Goal: Task Accomplishment & Management: Complete application form

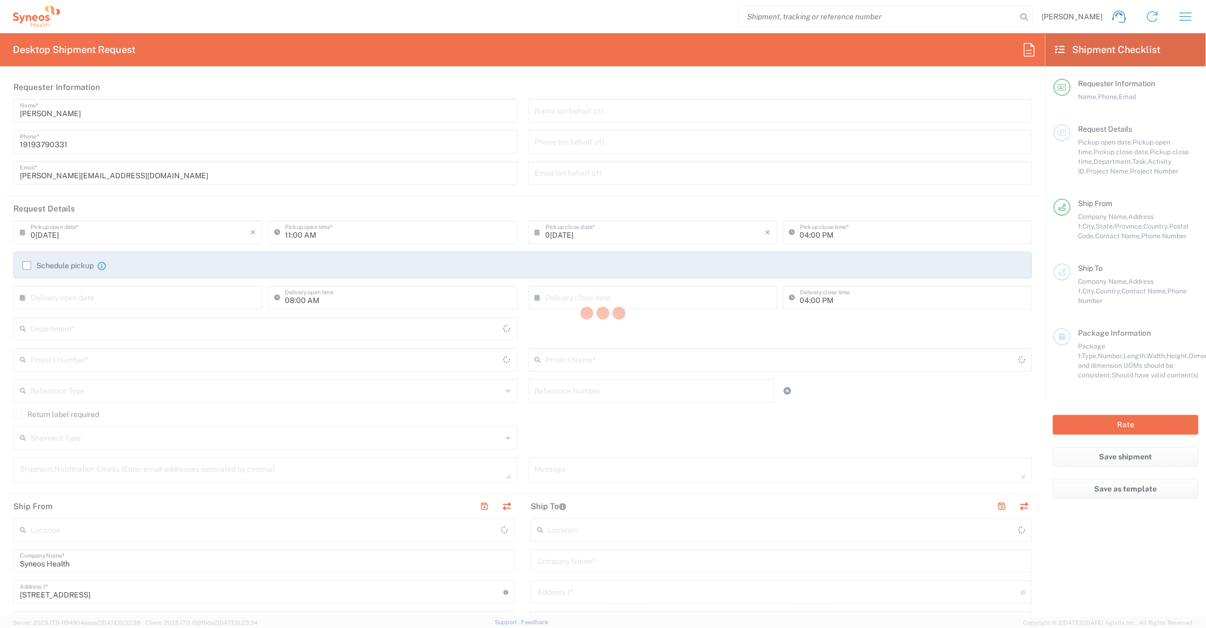
type input "[US_STATE]"
type input "[GEOGRAPHIC_DATA]"
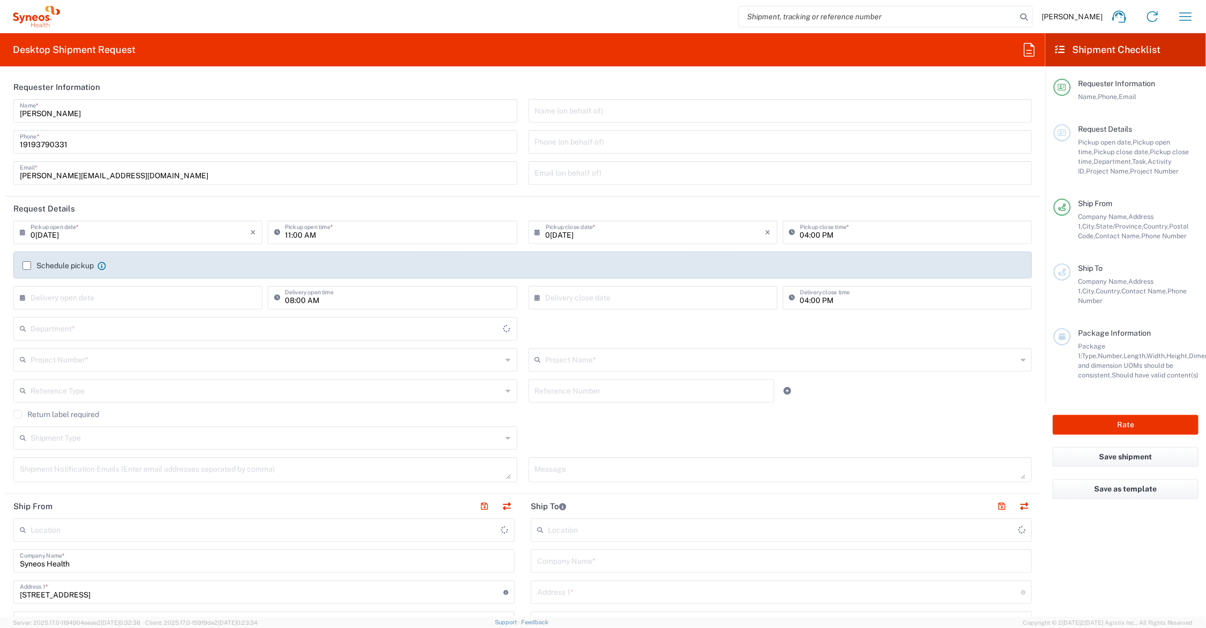
type input "6156"
click at [566, 357] on input "text" at bounding box center [782, 359] width 472 height 19
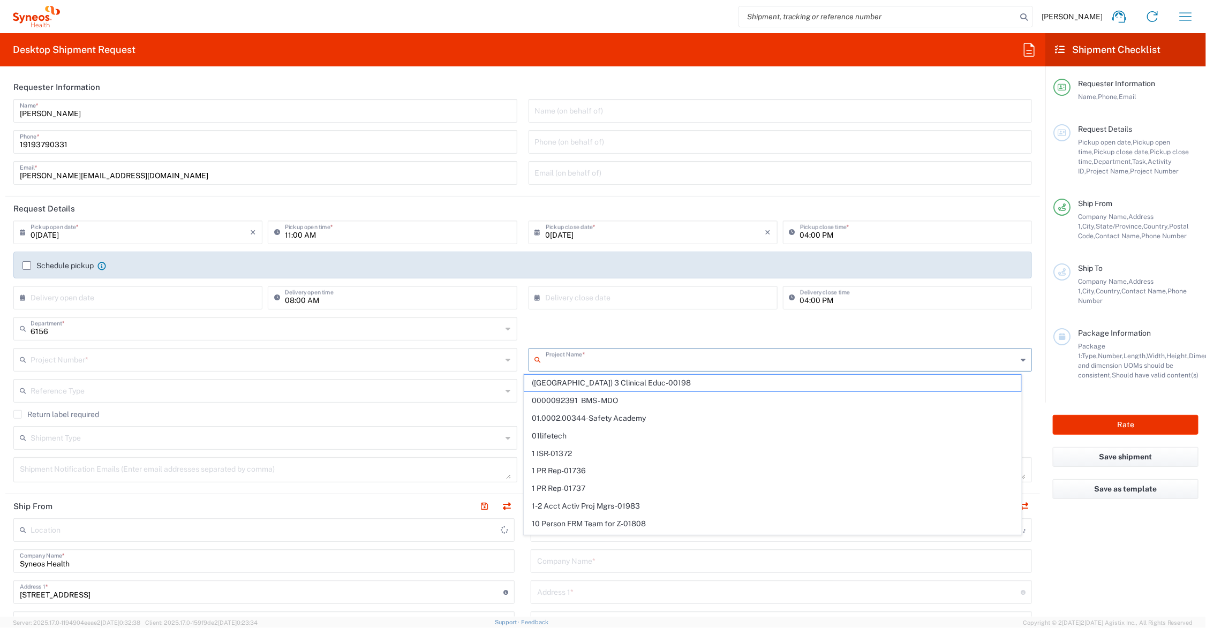
type input "Syneos Health Communications-[GEOGRAPHIC_DATA] [GEOGRAPHIC_DATA]"
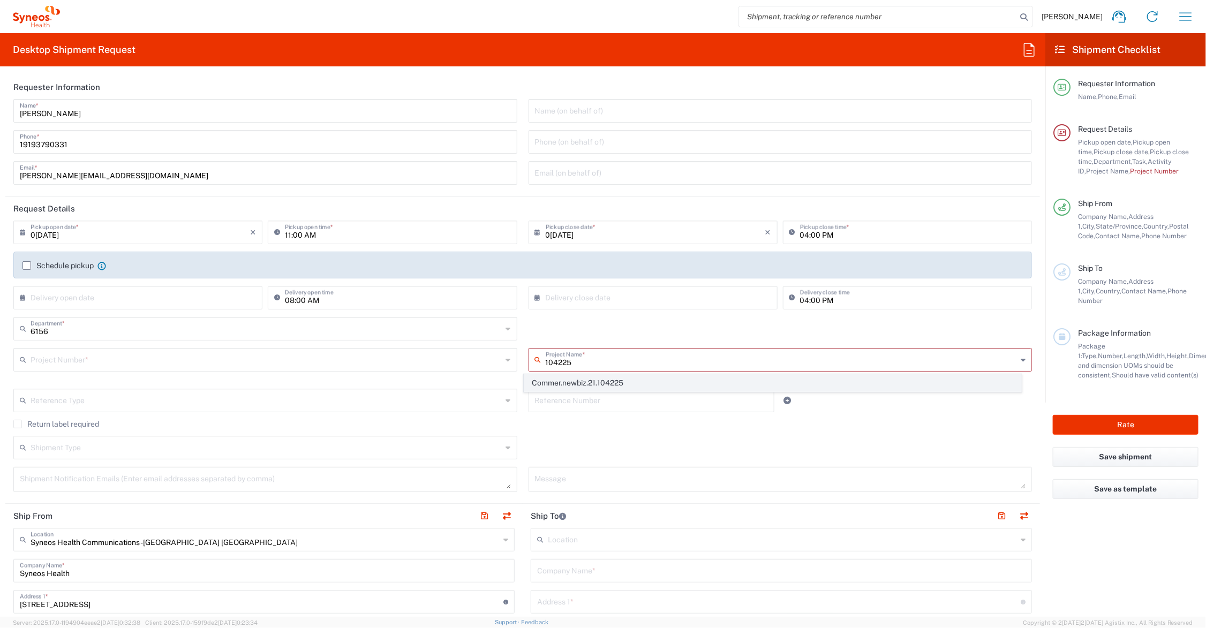
click at [607, 381] on span "Commer.newbiz.21.104225" at bounding box center [772, 383] width 496 height 17
type input "Commer.newbiz.21.104225"
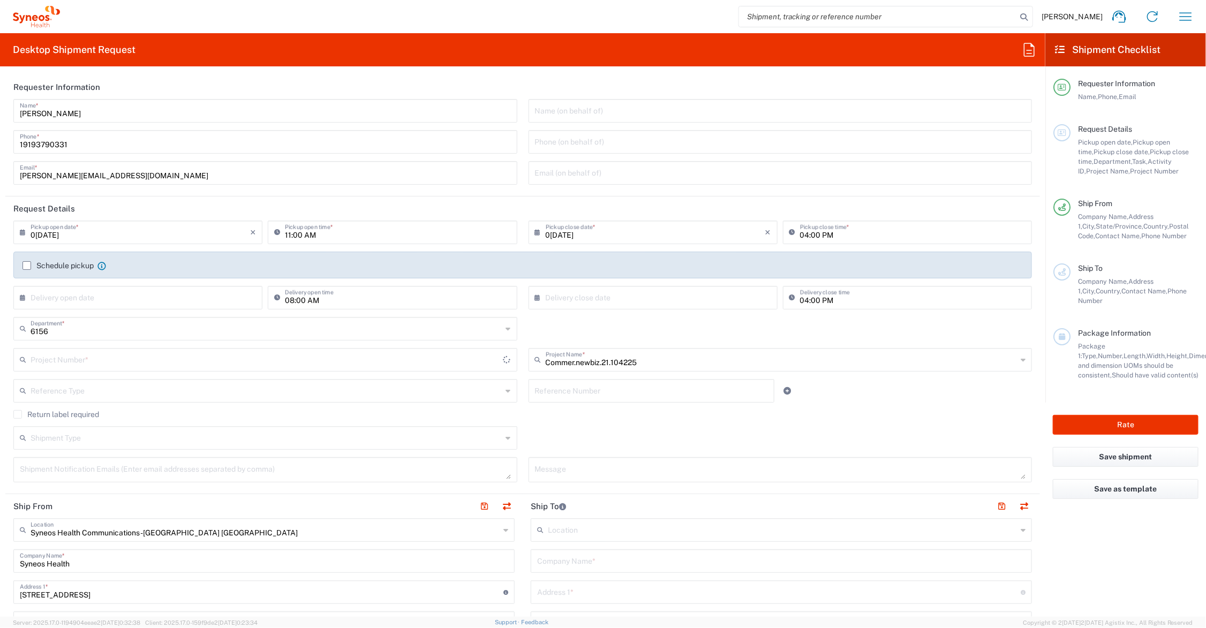
type input "ADUS.INCHO.NB.104225"
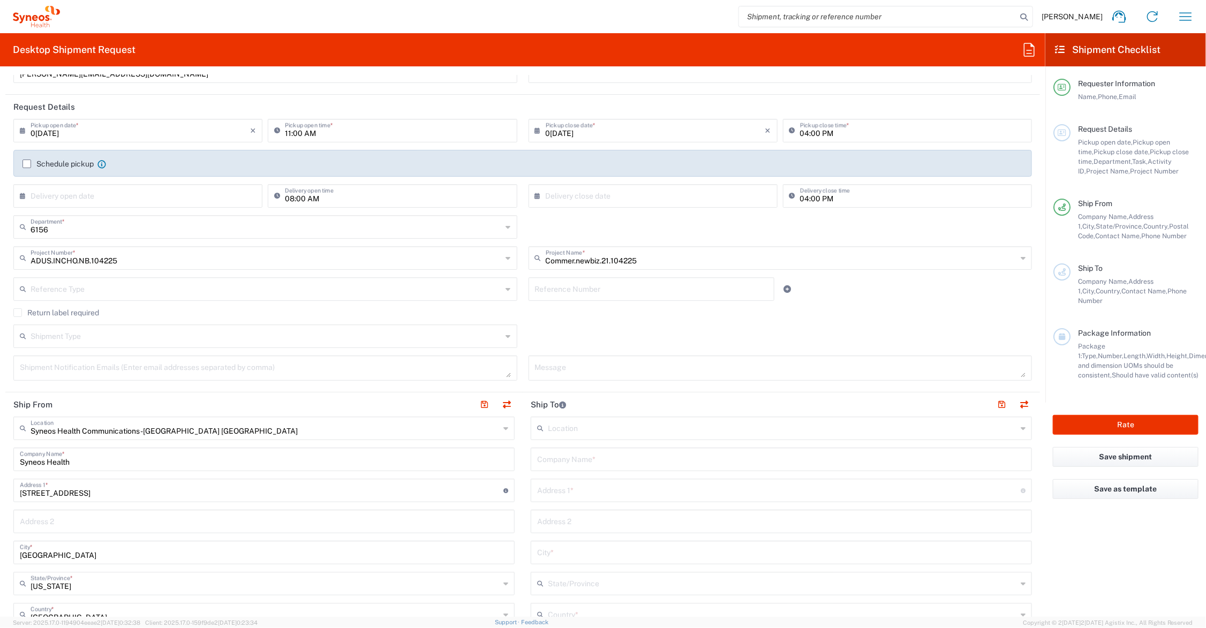
scroll to position [134, 0]
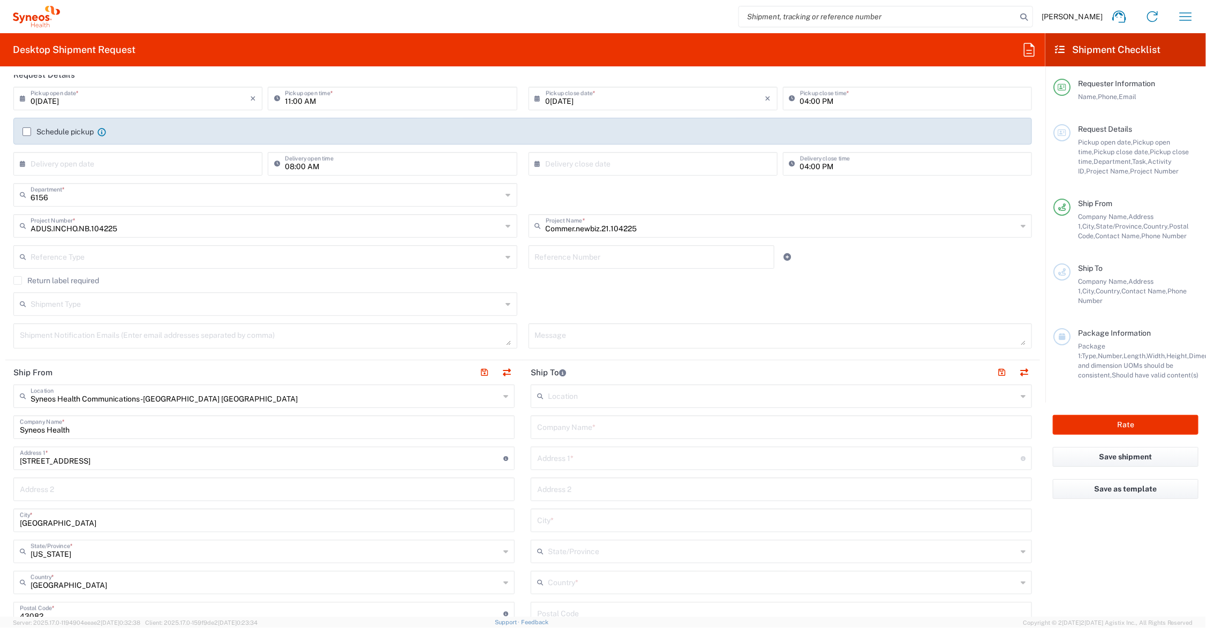
click at [602, 424] on input "text" at bounding box center [781, 426] width 488 height 19
drag, startPoint x: 603, startPoint y: 427, endPoint x: 536, endPoint y: 424, distance: 67.0
click at [515, 427] on div "Ship From Syneos Health Communications-[GEOGRAPHIC_DATA] [GEOGRAPHIC_DATA] Loca…" at bounding box center [522, 599] width 1034 height 478
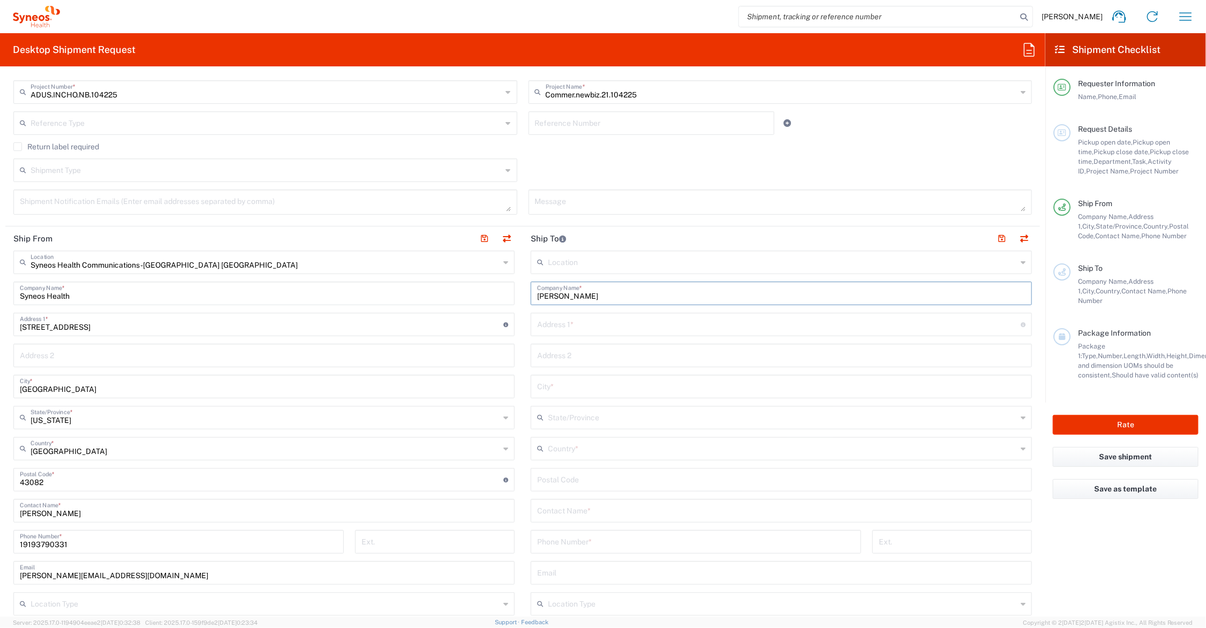
type input "[PERSON_NAME]"
click at [603, 510] on input "text" at bounding box center [781, 510] width 488 height 19
paste input "[PERSON_NAME]"
type input "[PERSON_NAME]"
click at [628, 603] on input "text" at bounding box center [782, 603] width 469 height 19
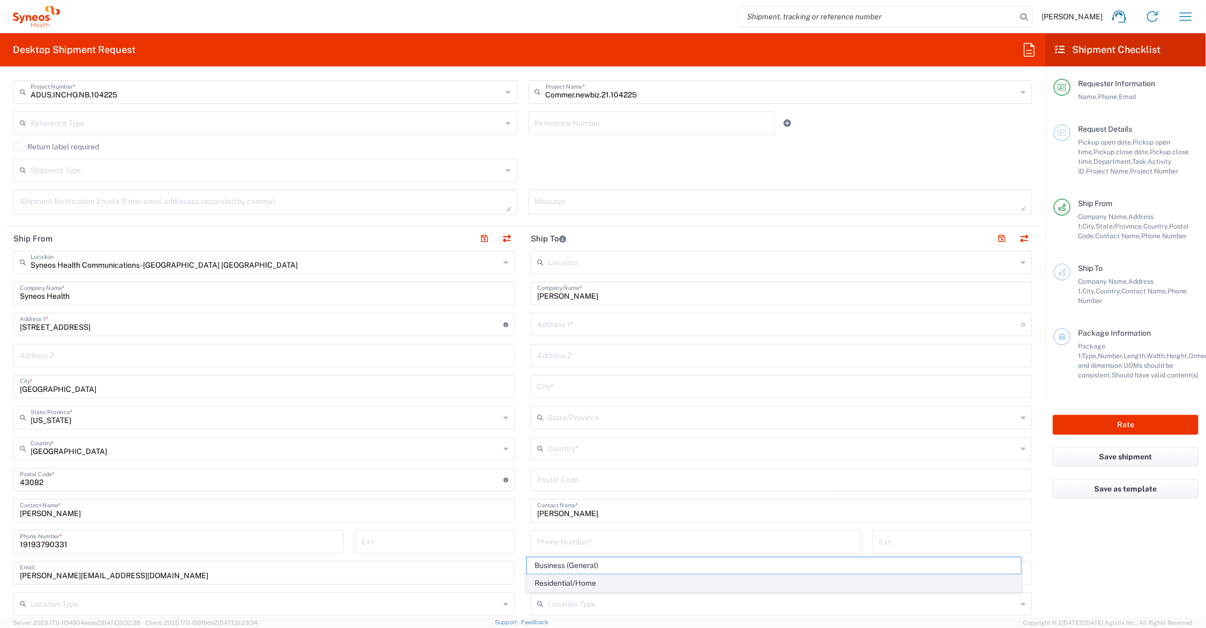
click at [609, 578] on span "Residential/Home" at bounding box center [774, 583] width 494 height 17
type input "Residential/Home"
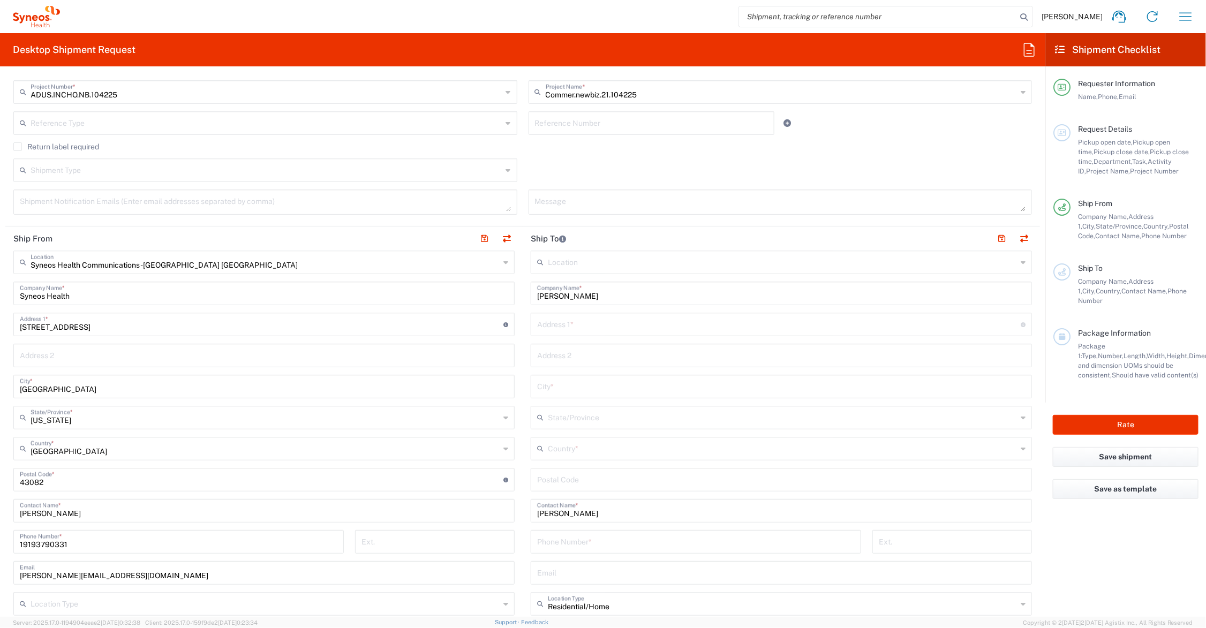
click at [584, 328] on input "text" at bounding box center [779, 323] width 484 height 19
type input "[STREET_ADDRESS][PERSON_NAME]"
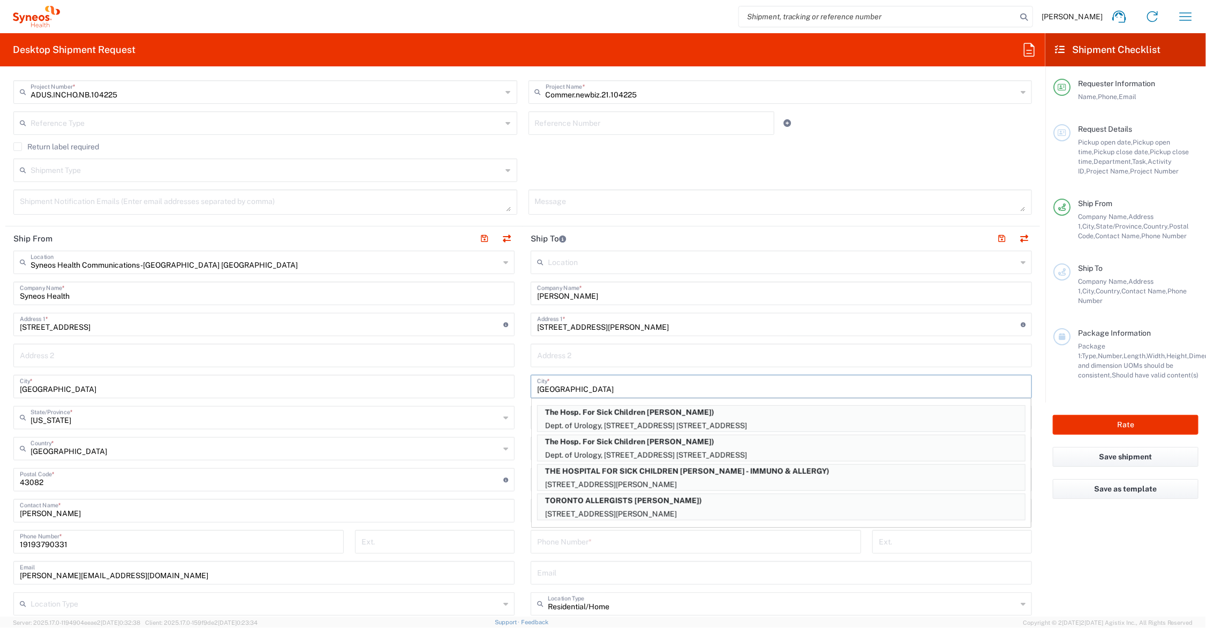
type input "[GEOGRAPHIC_DATA]"
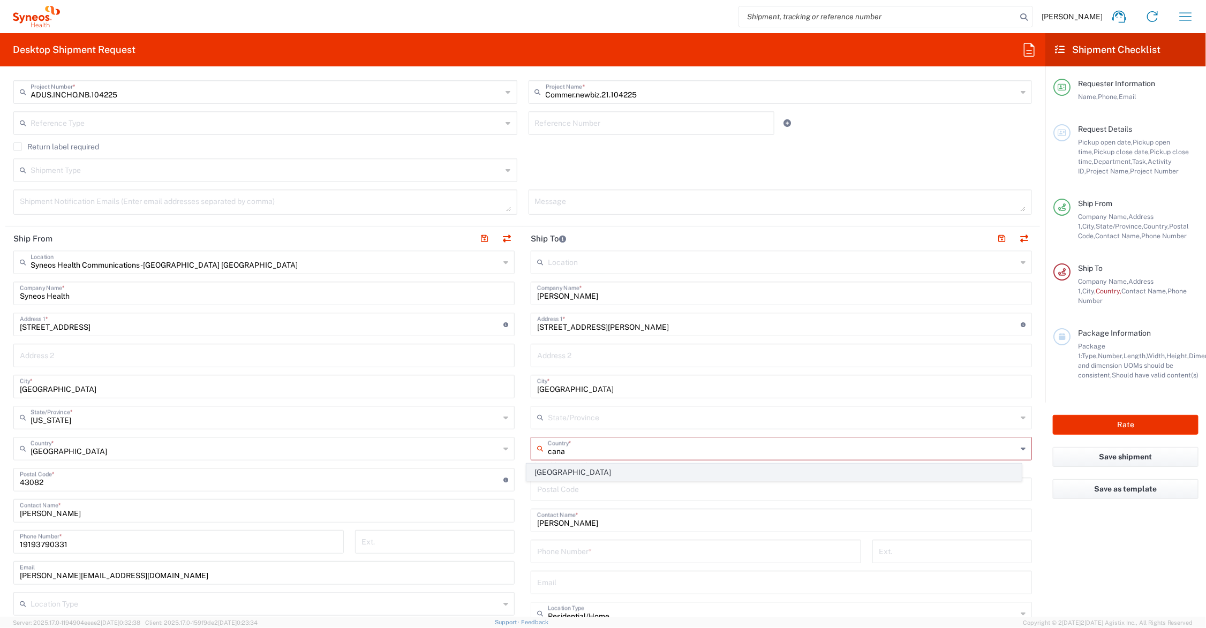
click at [552, 472] on span "[GEOGRAPHIC_DATA]" at bounding box center [774, 472] width 494 height 17
type input "[GEOGRAPHIC_DATA]"
type input "Sender/Shipper"
type input "Delivery Duty Paid"
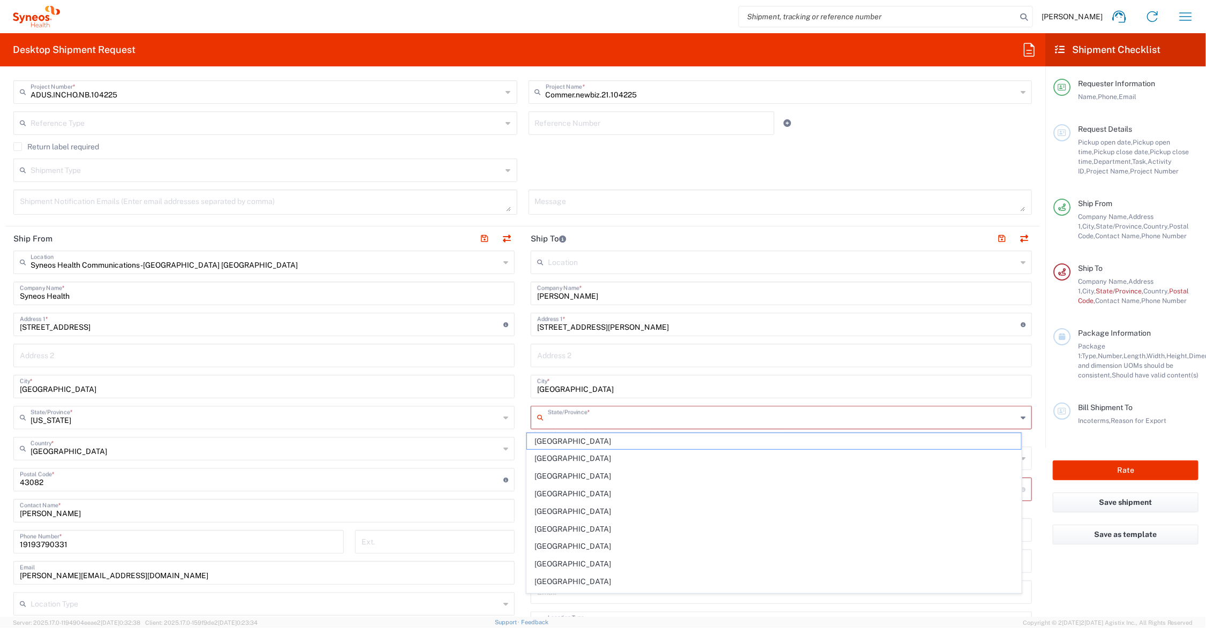
click at [563, 419] on input "text" at bounding box center [782, 416] width 469 height 19
click at [548, 587] on span "[GEOGRAPHIC_DATA]" at bounding box center [774, 581] width 494 height 17
type input "[GEOGRAPHIC_DATA]"
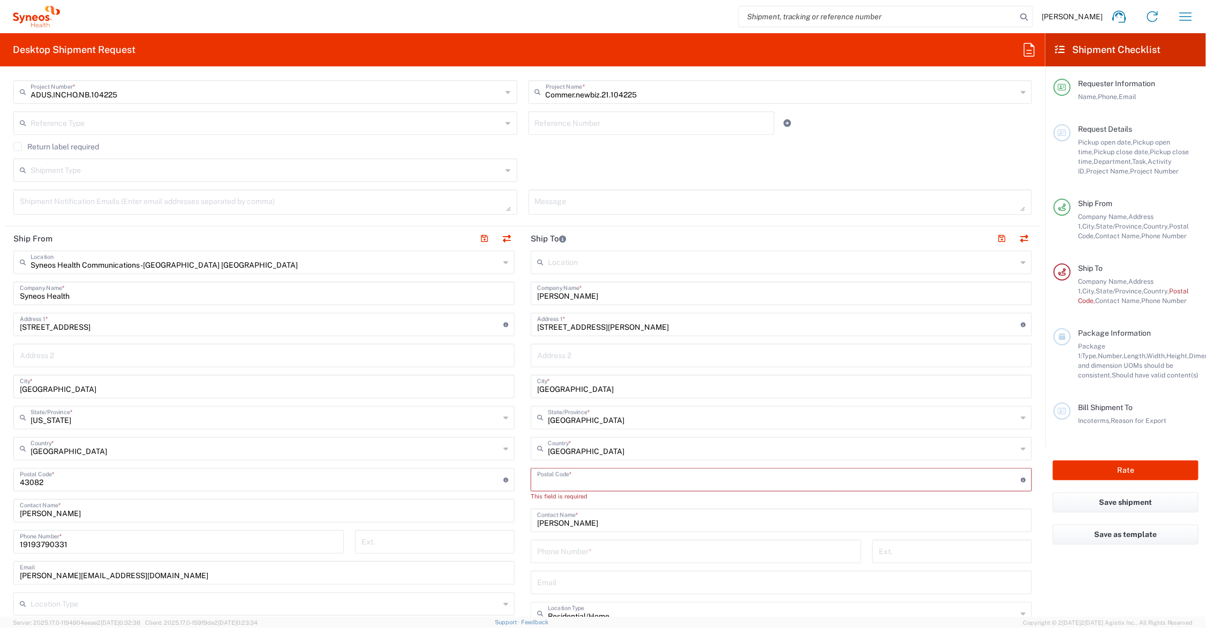
click at [564, 479] on input "undefined" at bounding box center [779, 479] width 484 height 19
type input "M4J 3Y9"
click at [587, 541] on input "tel" at bounding box center [696, 541] width 318 height 19
click at [515, 488] on main "Syneos Health Communications-[GEOGRAPHIC_DATA] [GEOGRAPHIC_DATA] Location Syneo…" at bounding box center [263, 476] width 517 height 450
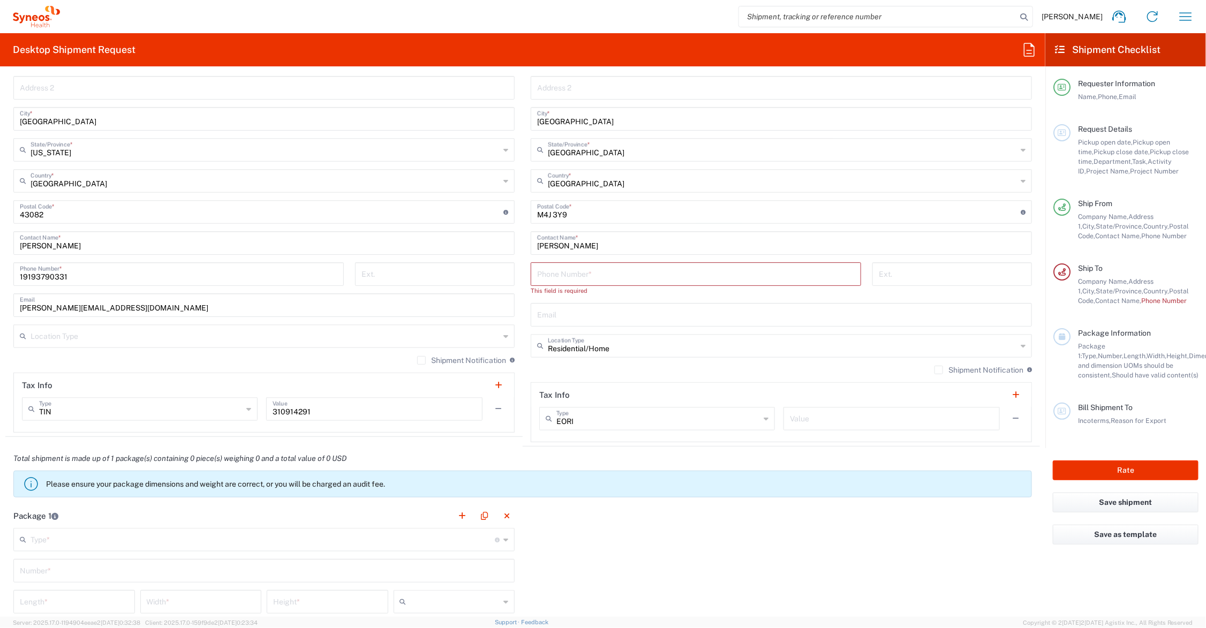
scroll to position [669, 0]
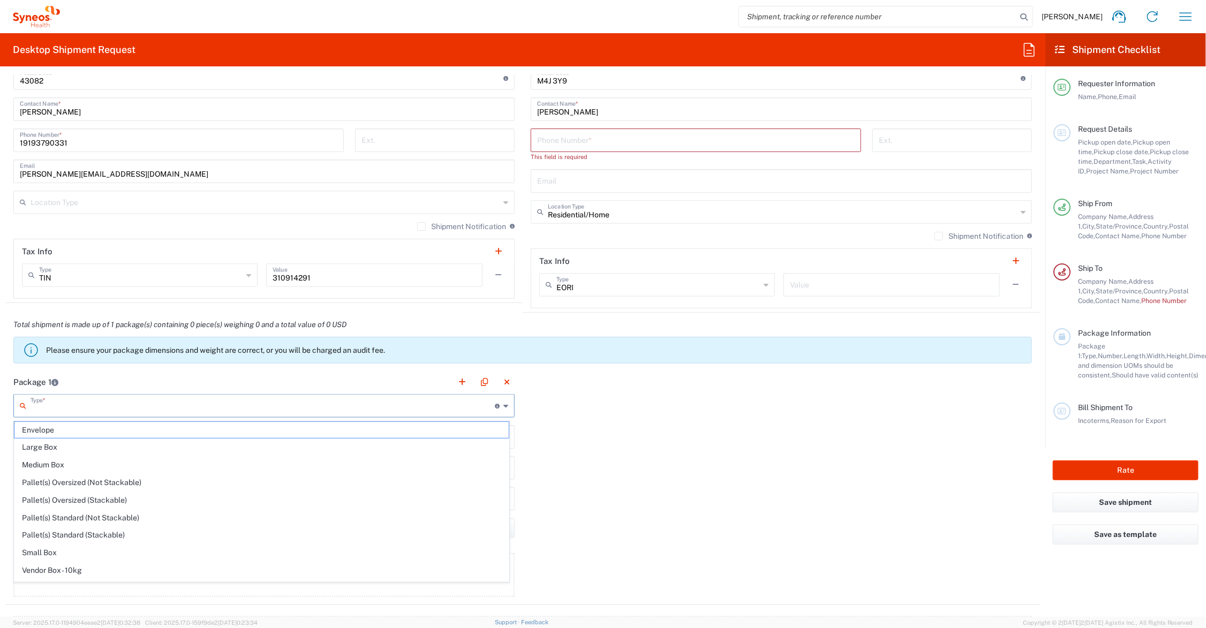
click at [110, 405] on input "text" at bounding box center [263, 405] width 464 height 19
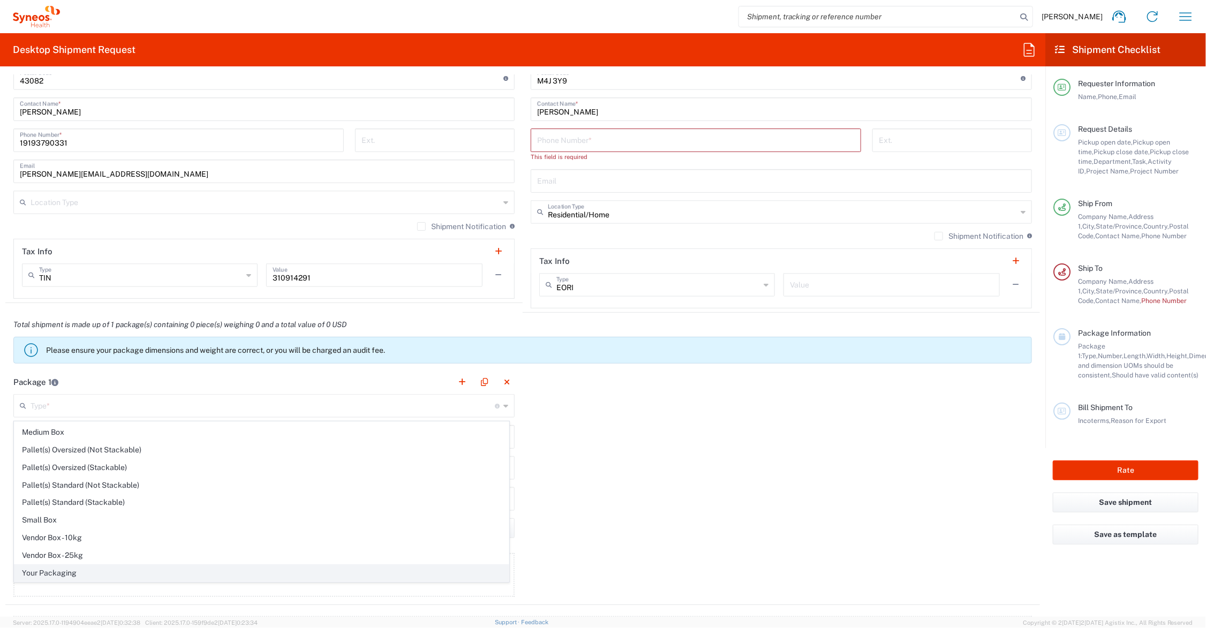
click at [81, 569] on span "Your Packaging" at bounding box center [261, 573] width 494 height 17
type input "Your Packaging"
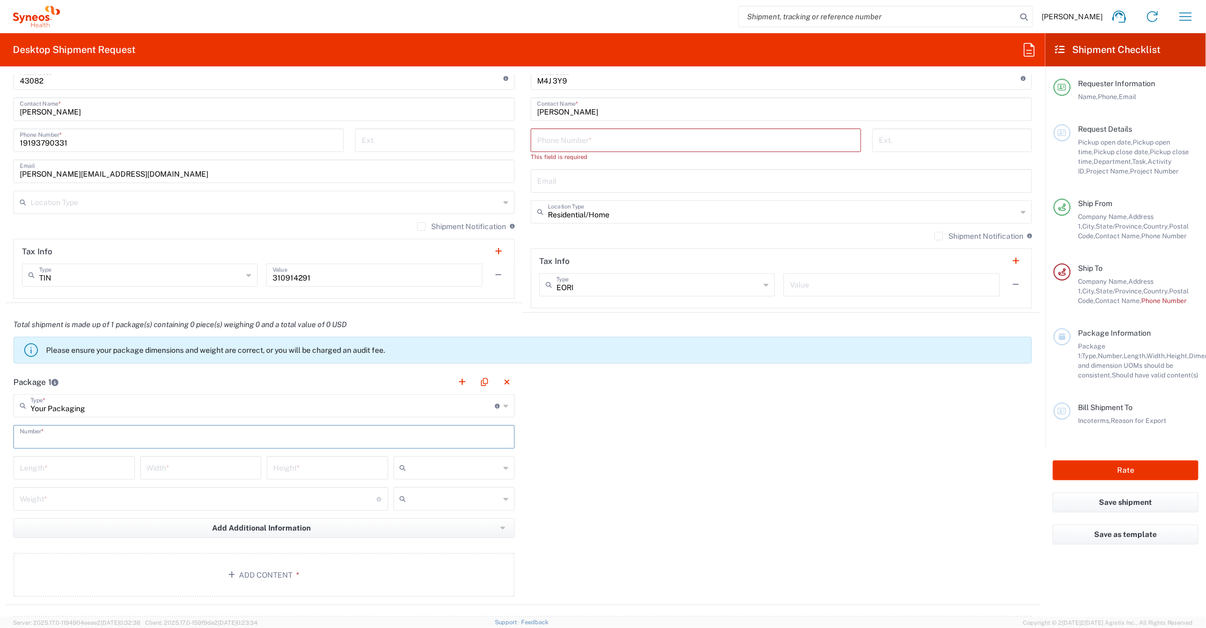
click at [88, 429] on input "text" at bounding box center [264, 436] width 488 height 19
type input "1"
click at [78, 473] on input "number" at bounding box center [74, 467] width 109 height 19
type input "8"
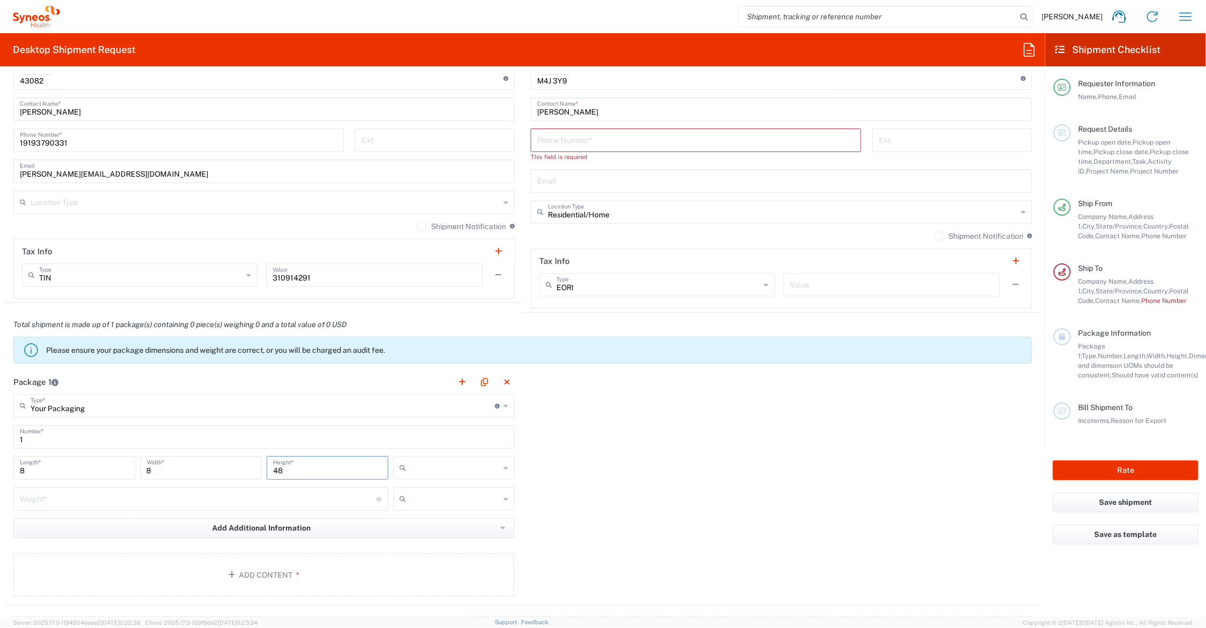
type input "48"
click at [86, 499] on input "number" at bounding box center [198, 498] width 357 height 19
type input "7"
click at [411, 470] on input "text" at bounding box center [455, 467] width 89 height 17
click at [420, 526] on span "in" at bounding box center [450, 527] width 118 height 17
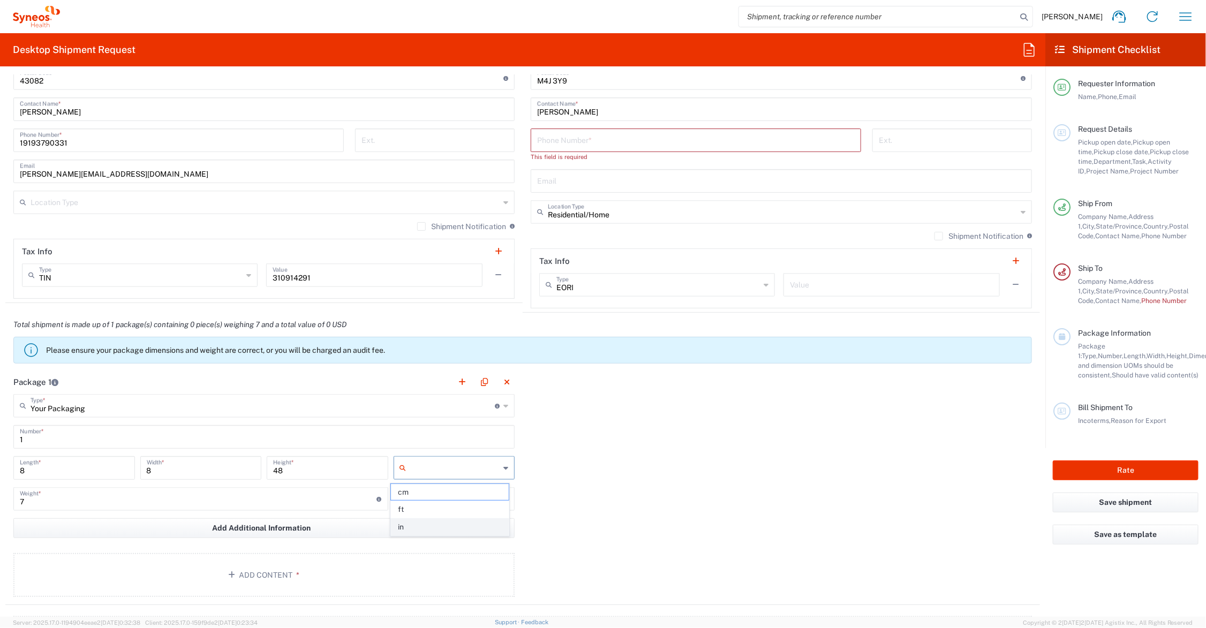
type input "in"
click at [425, 500] on input "text" at bounding box center [455, 498] width 89 height 17
click at [424, 536] on span "lbs" at bounding box center [450, 540] width 118 height 17
type input "lbs"
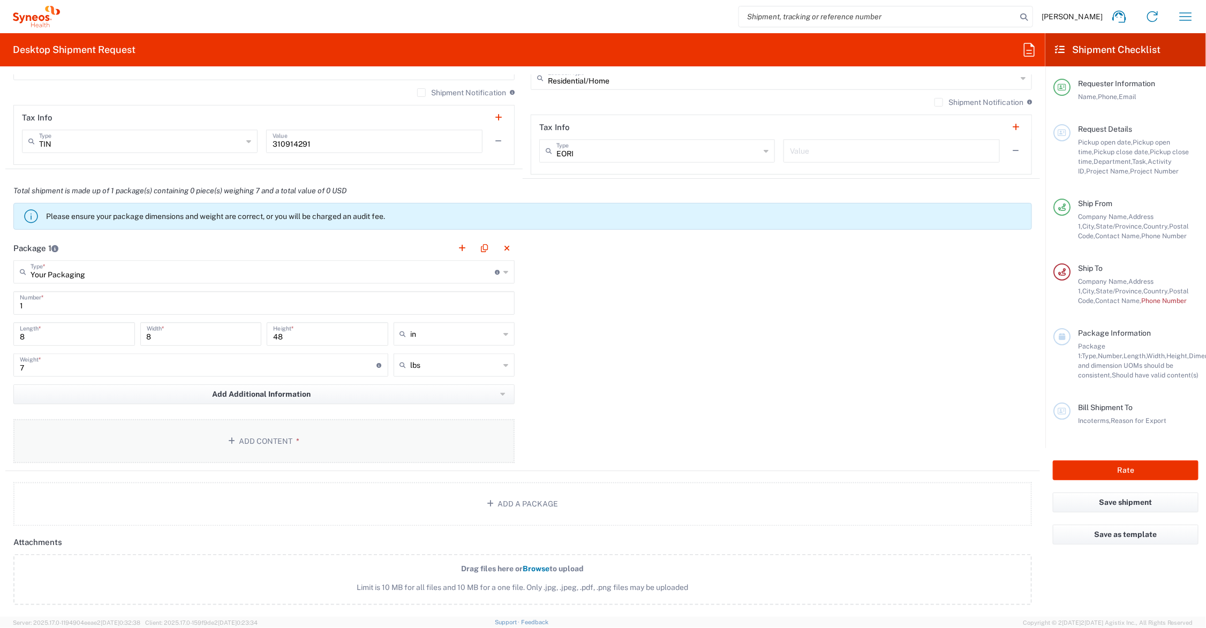
click at [257, 429] on button "Add Content *" at bounding box center [263, 441] width 501 height 44
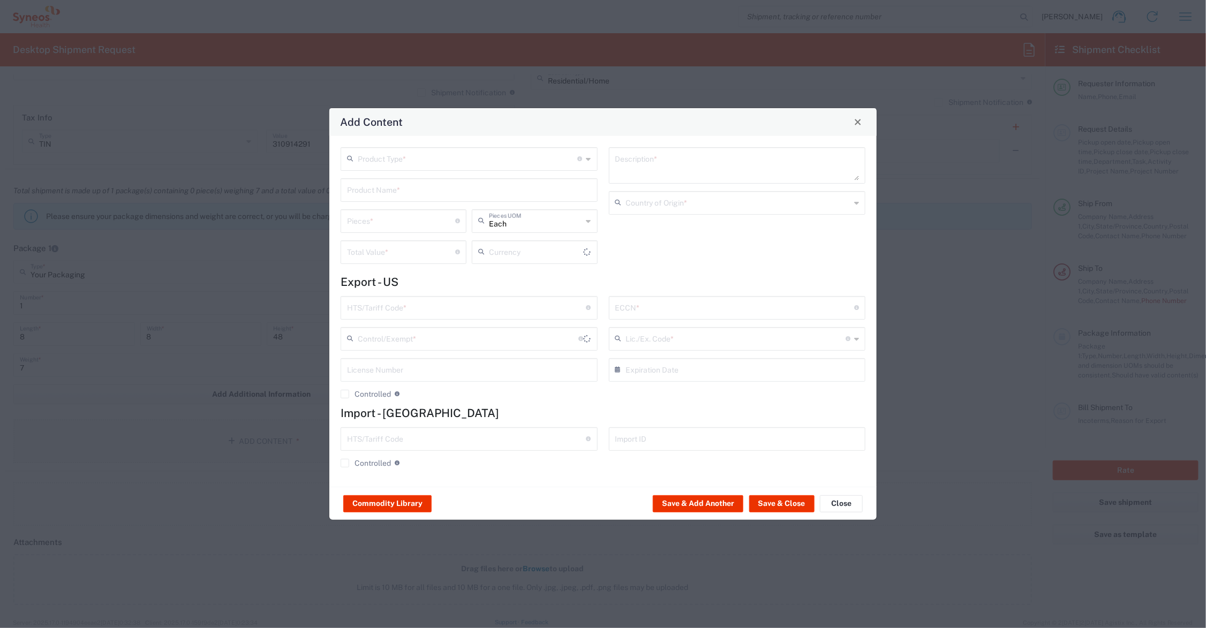
type input "US Dollar"
click at [420, 188] on input "text" at bounding box center [469, 189] width 244 height 19
drag, startPoint x: 376, startPoint y: 193, endPoint x: 318, endPoint y: 193, distance: 58.9
click at [318, 193] on div "Add Content Product Type * Document: Paper document generated internally by Syn…" at bounding box center [603, 314] width 1206 height 628
drag, startPoint x: 388, startPoint y: 188, endPoint x: 338, endPoint y: 192, distance: 50.5
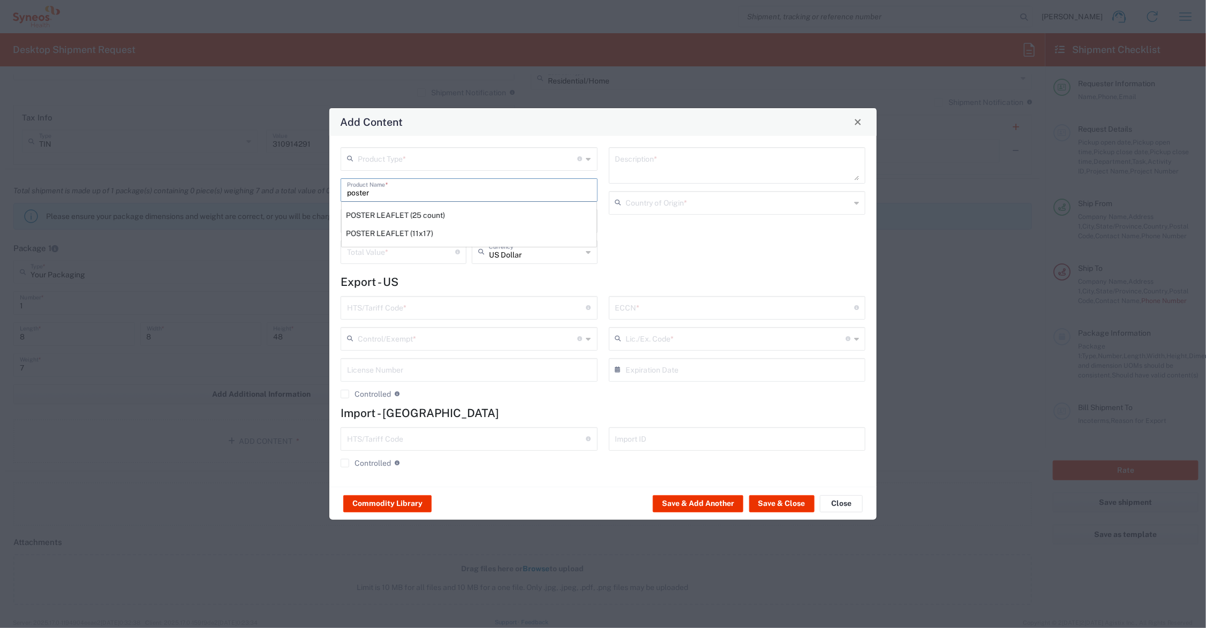
click at [338, 192] on div "Product Type * Document: Paper document generated internally by Syneos, a clien…" at bounding box center [469, 209] width 268 height 124
type input "w"
type input "l"
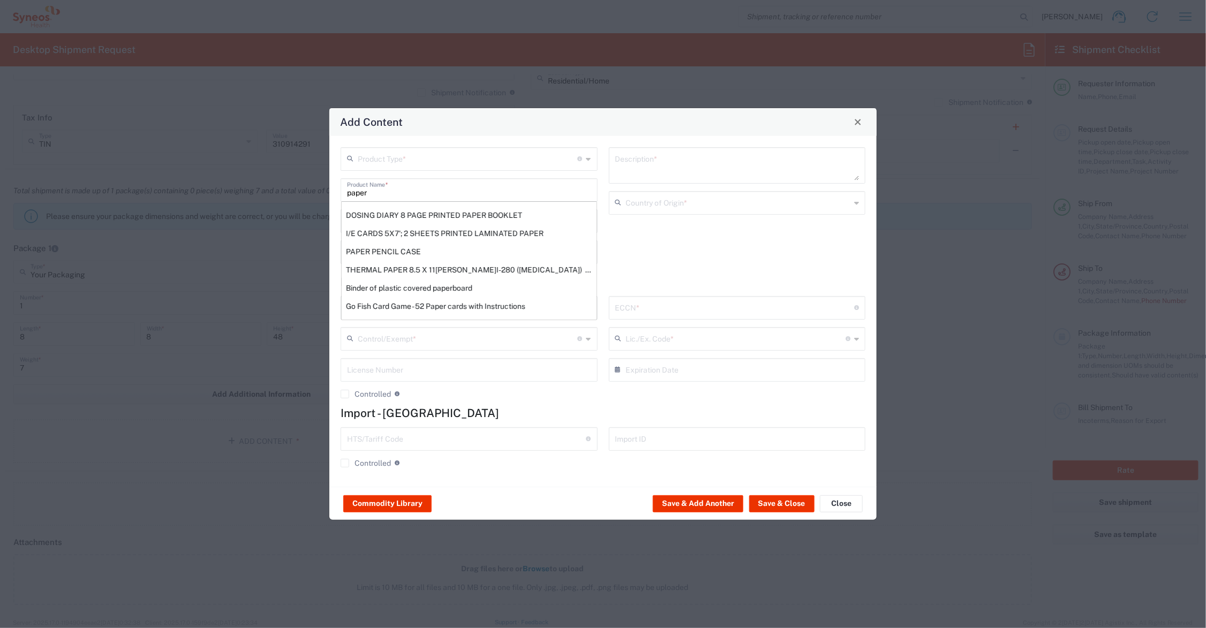
click at [337, 242] on div "Product Type * Document: Paper document generated internally by Syneos, a clien…" at bounding box center [469, 209] width 268 height 124
drag, startPoint x: 375, startPoint y: 193, endPoint x: 328, endPoint y: 187, distance: 47.5
click at [328, 187] on div "Add Content Product Type * Document: Paper document generated internally by Syn…" at bounding box center [603, 314] width 1206 height 628
click at [396, 503] on button "Commodity Library" at bounding box center [387, 503] width 88 height 17
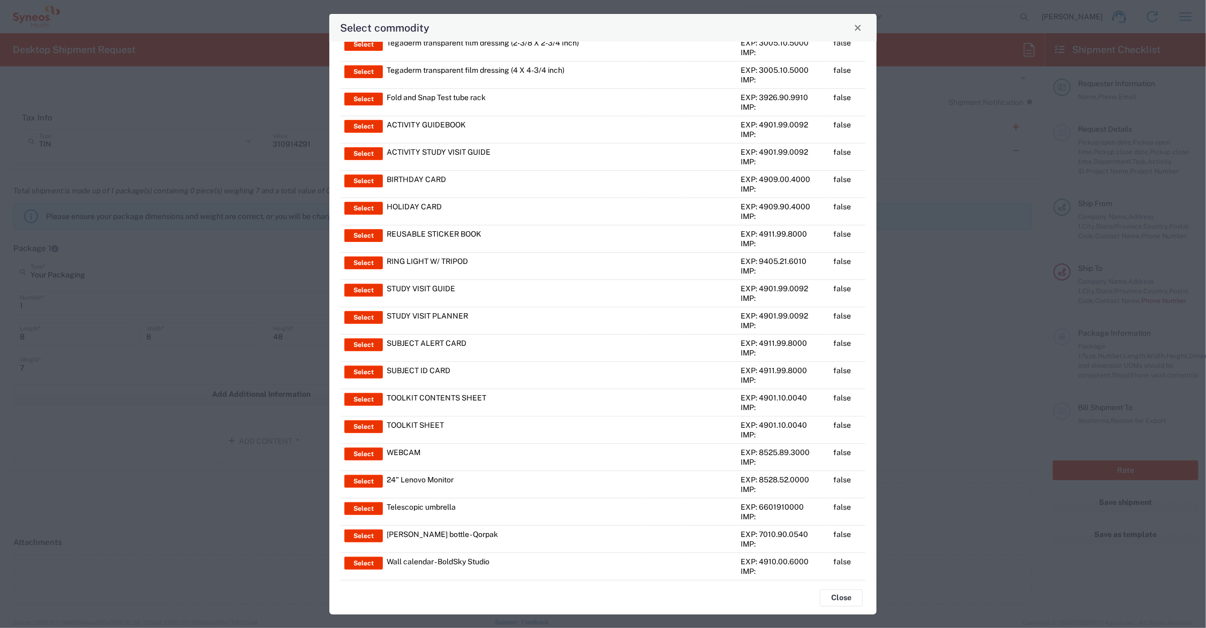
scroll to position [813, 0]
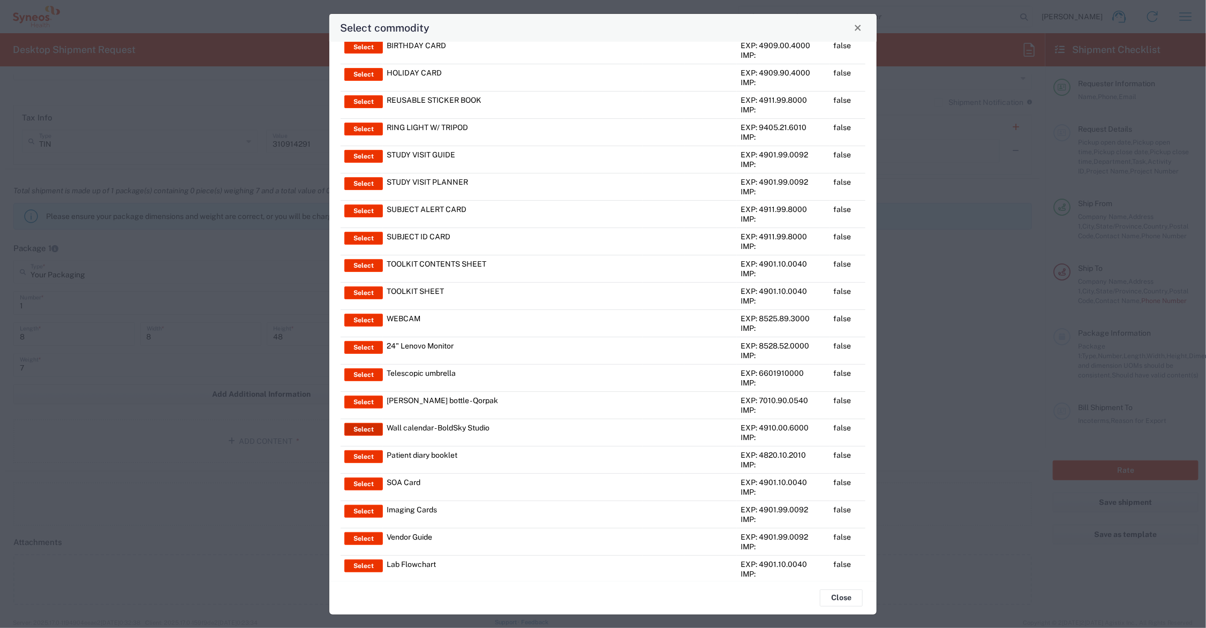
click at [366, 432] on button "Select" at bounding box center [363, 429] width 39 height 13
type input "Wall calendar - BoldSky Studio"
type textarea "8.5"x11" -- 14pg printed calendar with plastic wire-o binding and one hole punc…"
type input "[GEOGRAPHIC_DATA]"
type input "4910.00.6000"
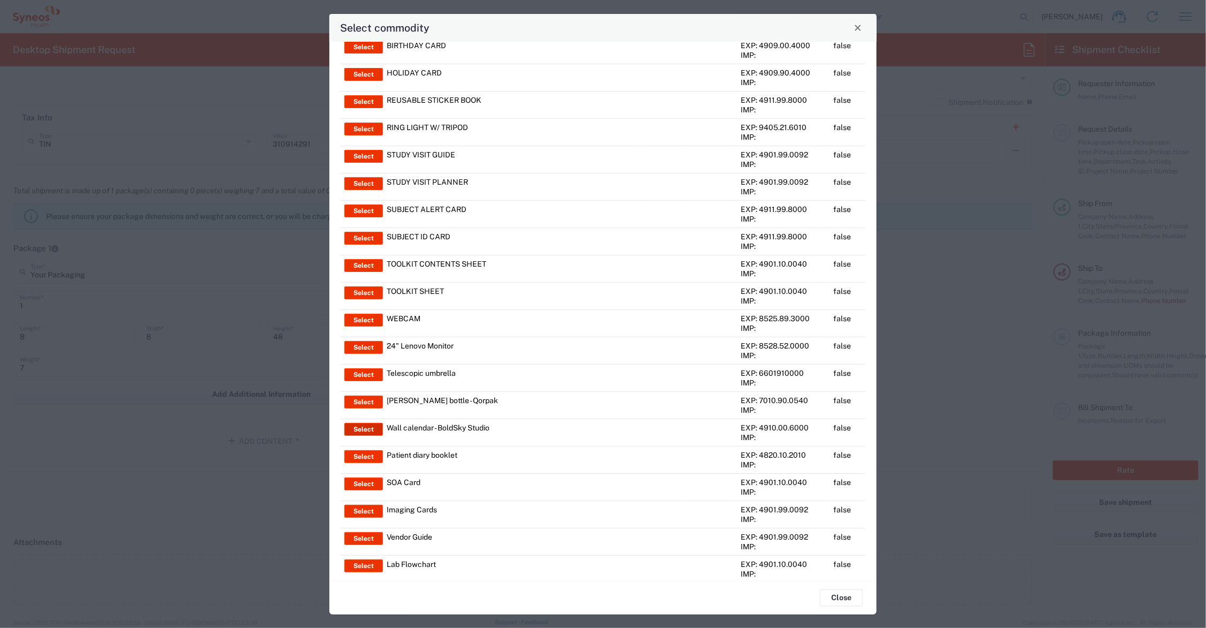
type input "BIS"
type input "EAR99"
type input "NLR - No License Required"
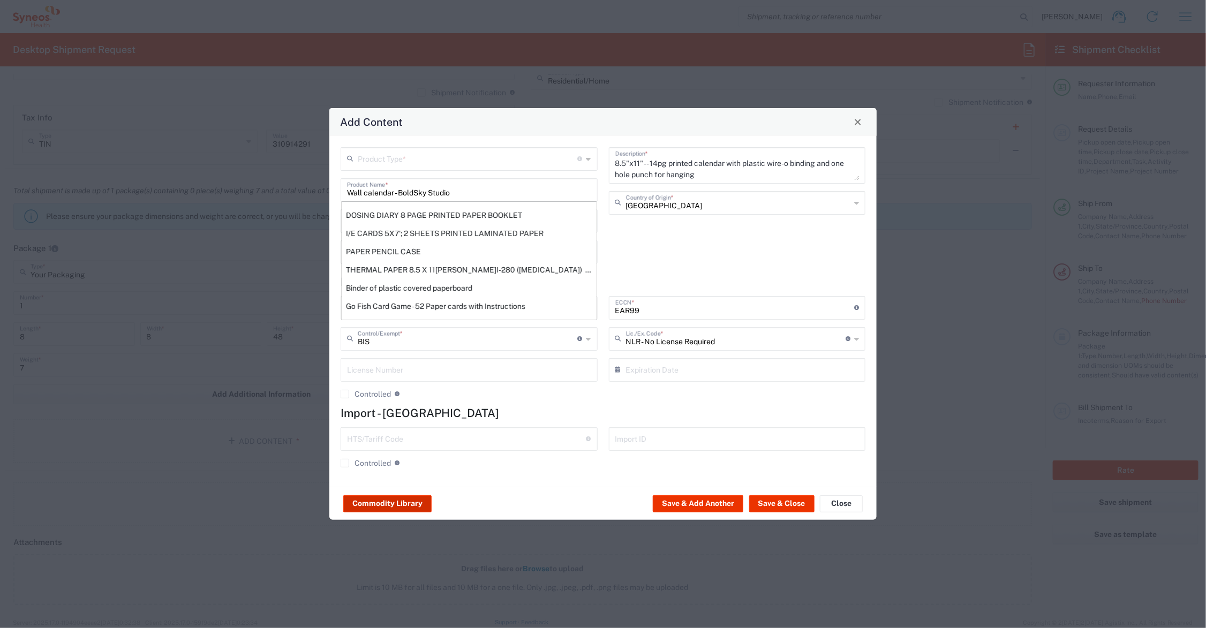
click at [410, 502] on button "Commodity Library" at bounding box center [387, 503] width 88 height 17
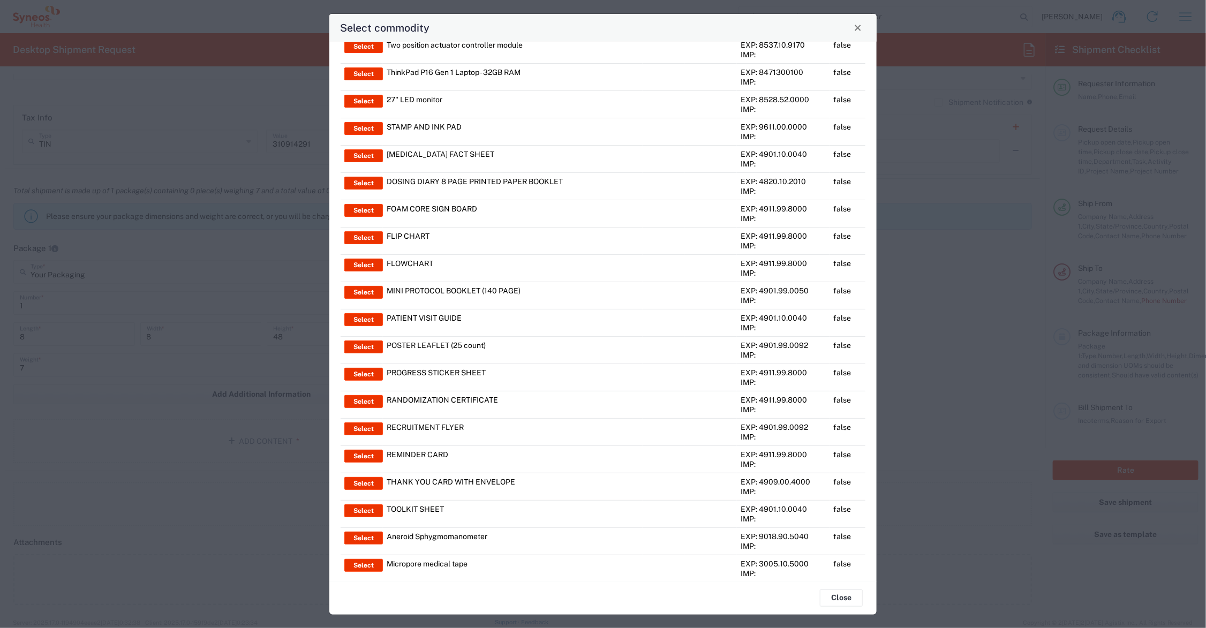
scroll to position [0, 0]
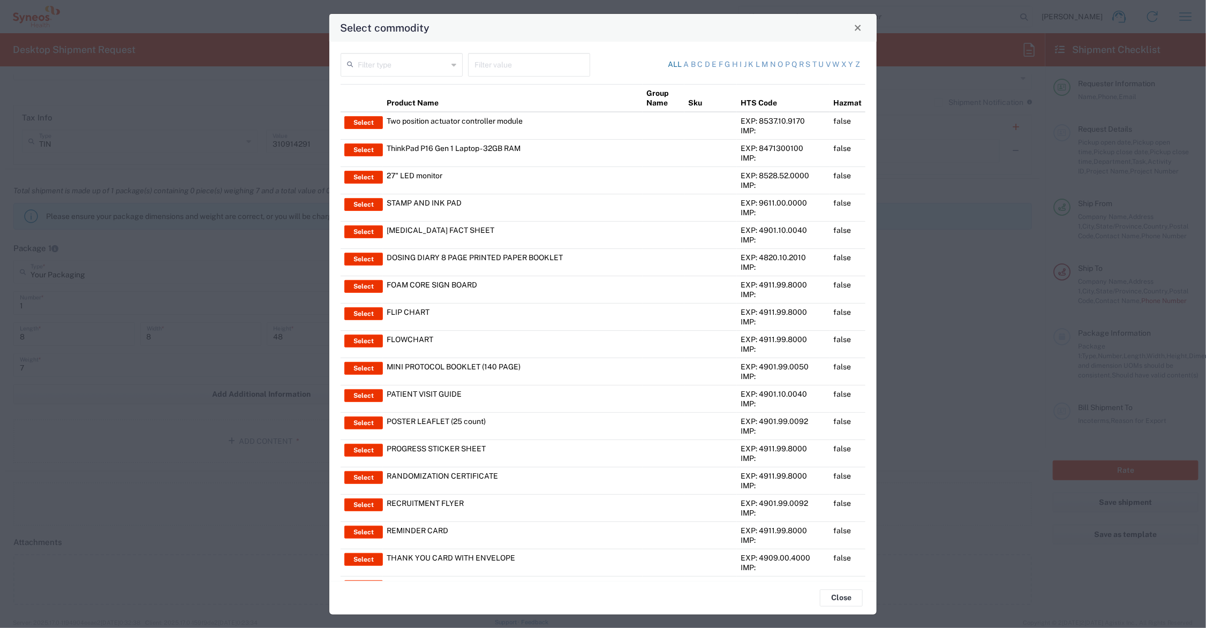
click at [668, 62] on link "All" at bounding box center [675, 64] width 14 height 11
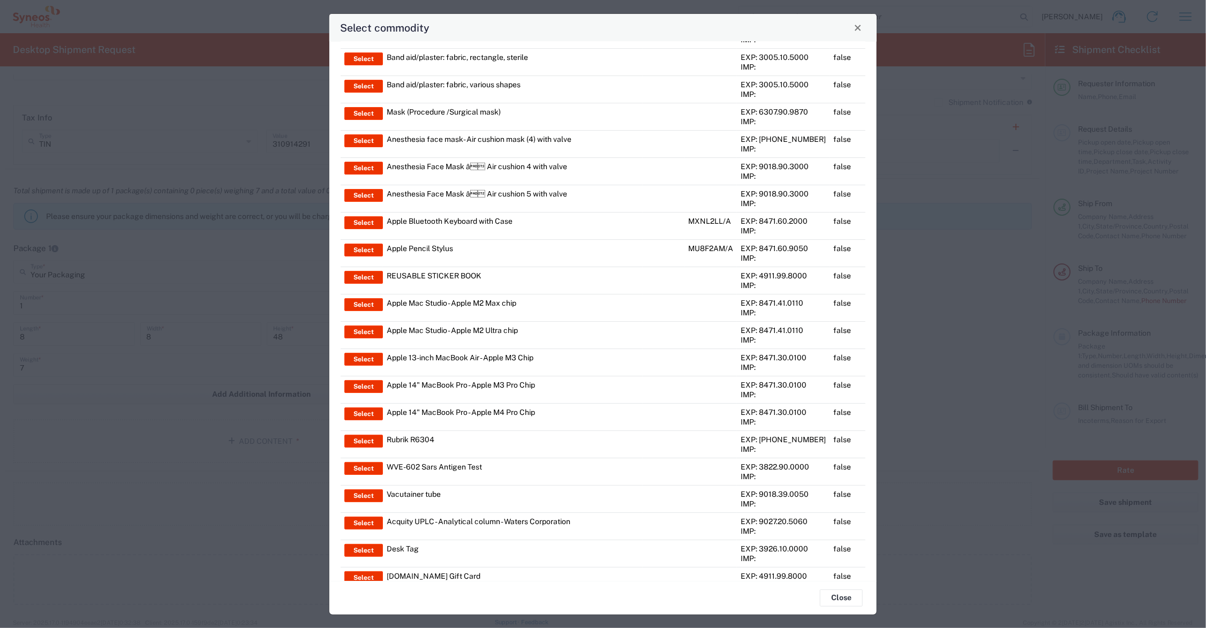
scroll to position [2320, 0]
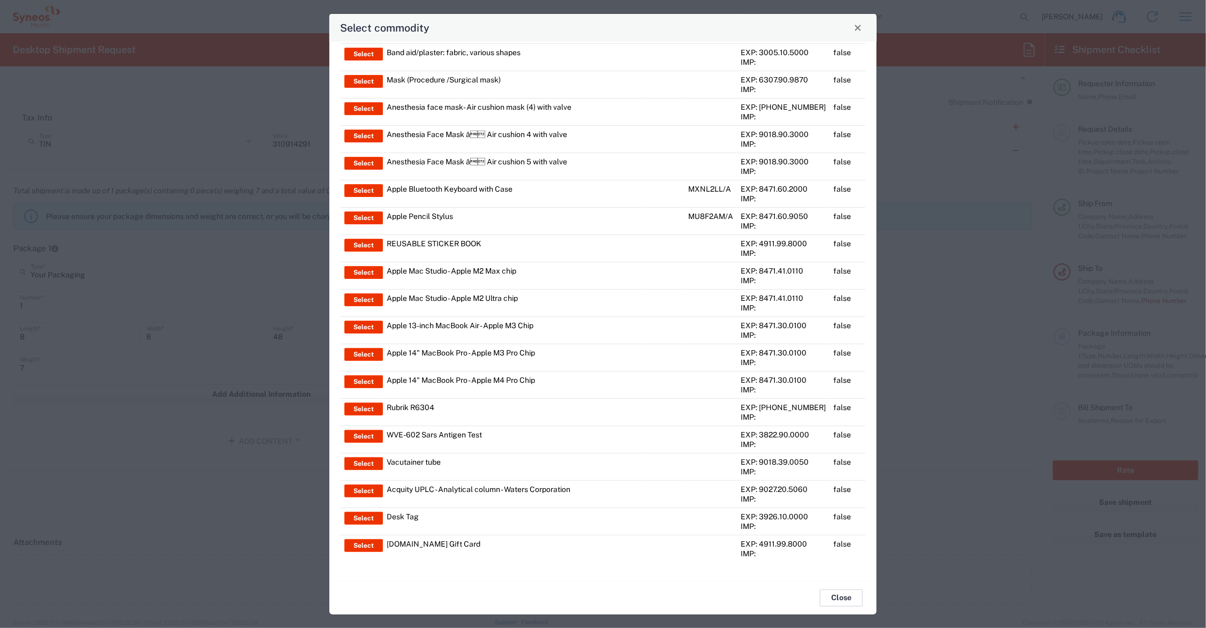
click at [844, 595] on button "Close" at bounding box center [841, 598] width 43 height 17
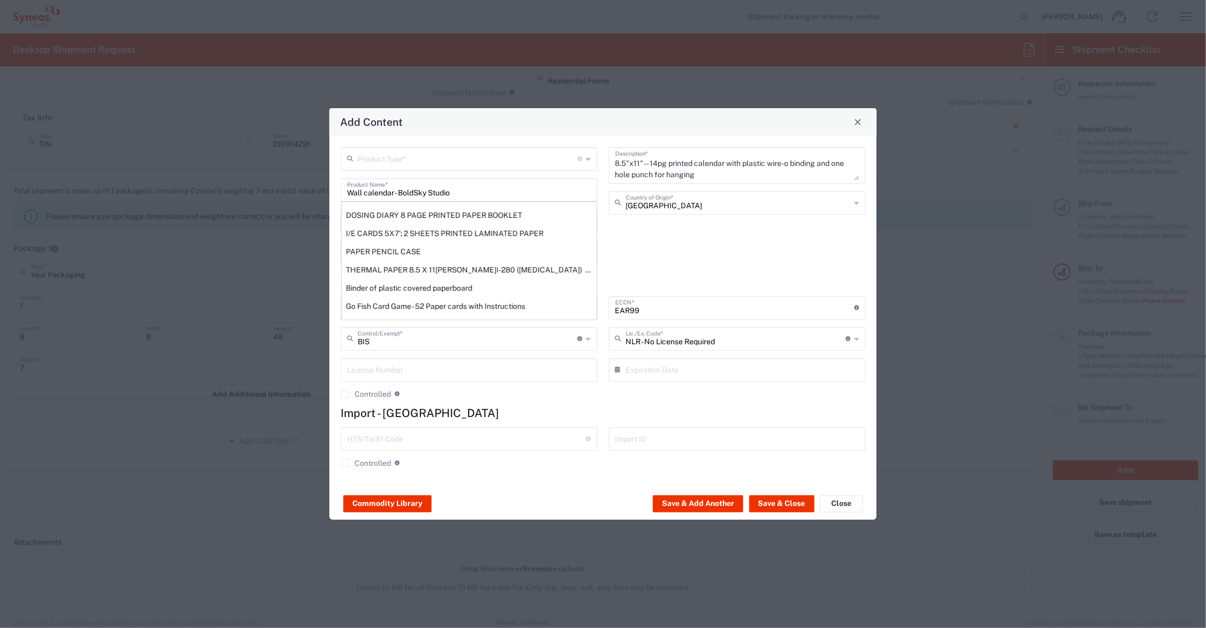
click at [434, 156] on input "text" at bounding box center [468, 158] width 220 height 19
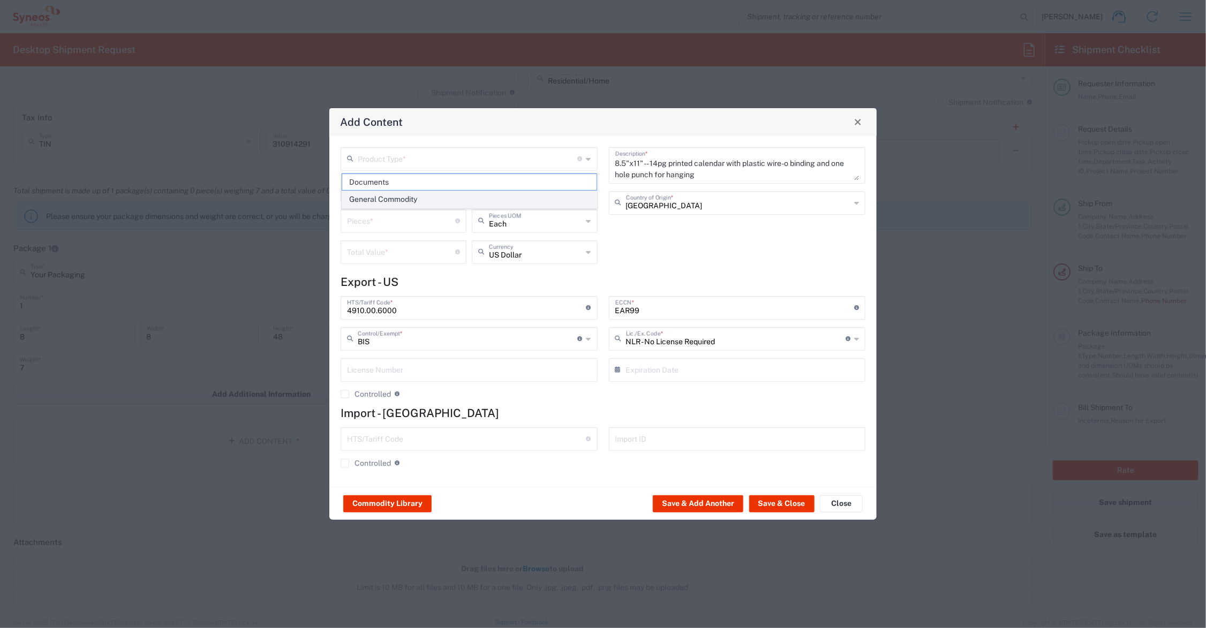
click at [431, 198] on span "General Commodity" at bounding box center [469, 199] width 254 height 17
type input "General Commodity"
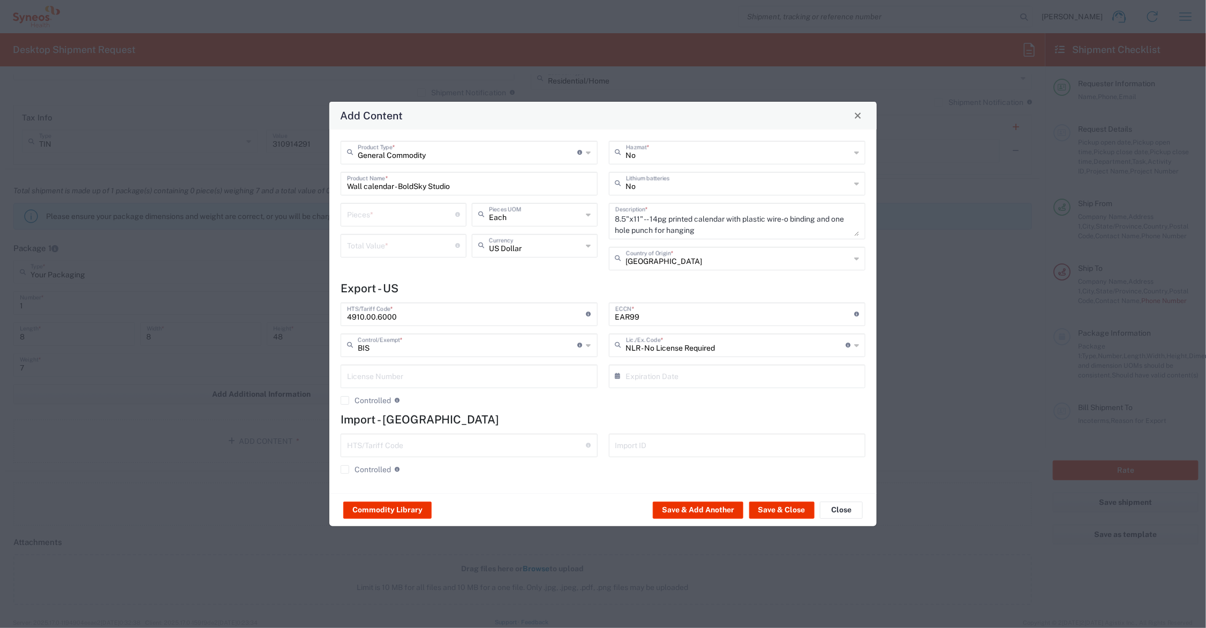
click at [471, 181] on input "Wall calendar - BoldSky Studio" at bounding box center [469, 182] width 244 height 19
drag, startPoint x: 471, startPoint y: 181, endPoint x: 290, endPoint y: 181, distance: 181.5
click at [290, 181] on div "Add Content General Commodity Product Type * Document: Paper document generated…" at bounding box center [603, 314] width 1206 height 628
click at [397, 224] on div "POSTER LEAFLET (11x17)" at bounding box center [469, 227] width 255 height 18
type input "POSTER LEAFLET (11x17)"
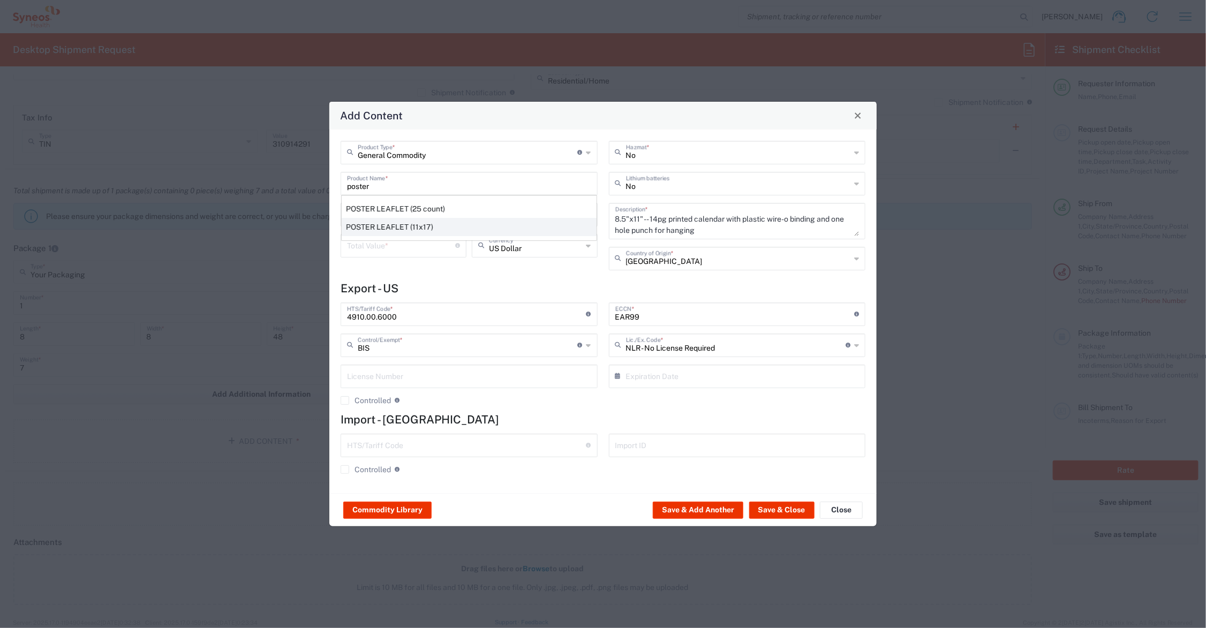
type input "1"
type textarea "PRINTED PAPER DOCUMENT"
type input "4901.10.0040"
drag, startPoint x: 358, startPoint y: 212, endPoint x: 326, endPoint y: 212, distance: 32.1
click at [326, 212] on div "Add Content General Commodity Product Type * Document: Paper document generated…" at bounding box center [603, 314] width 1206 height 628
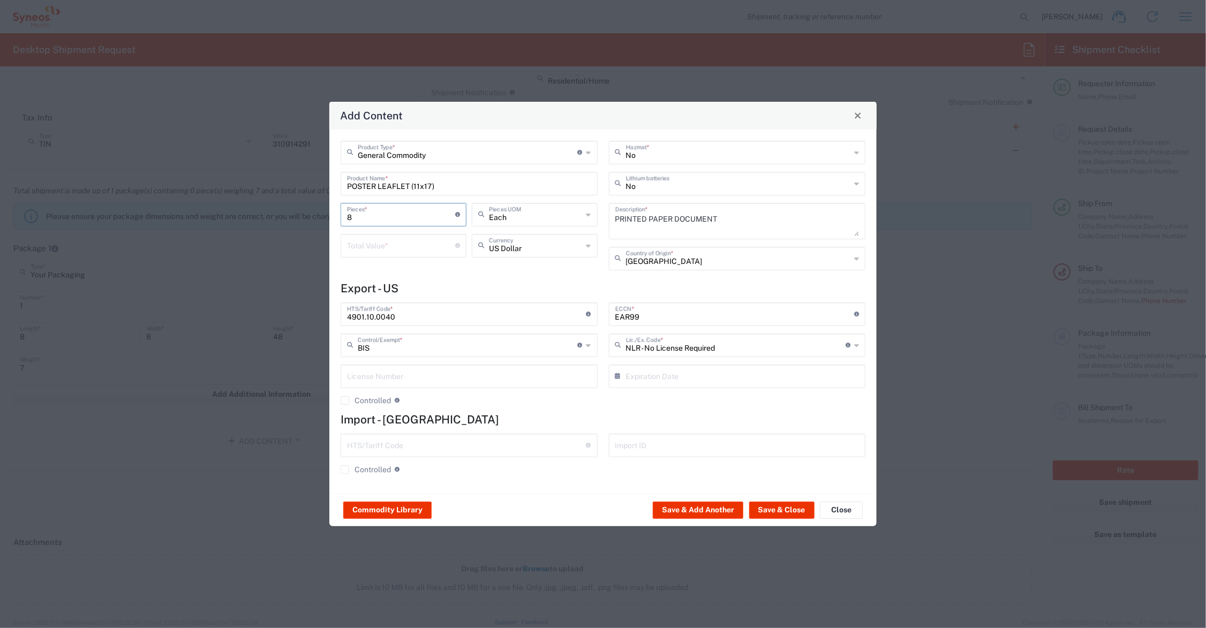
type input "8"
click at [375, 241] on input "number" at bounding box center [401, 245] width 108 height 19
type input "99.00"
click at [784, 508] on button "Save & Close" at bounding box center [781, 510] width 65 height 17
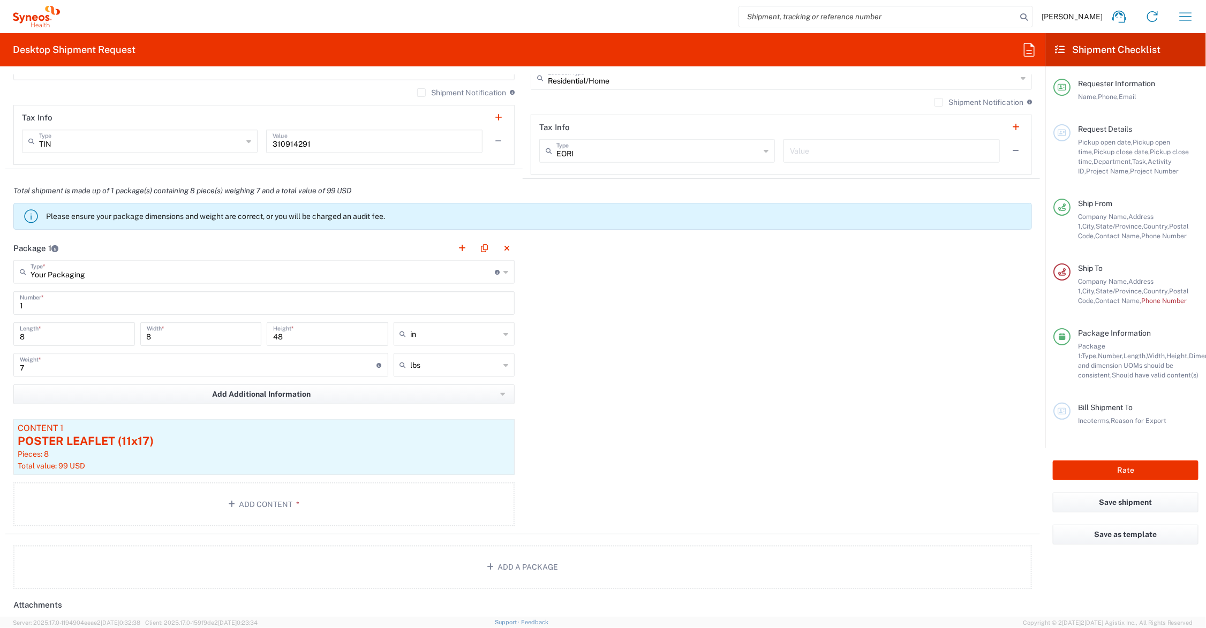
scroll to position [1224, 0]
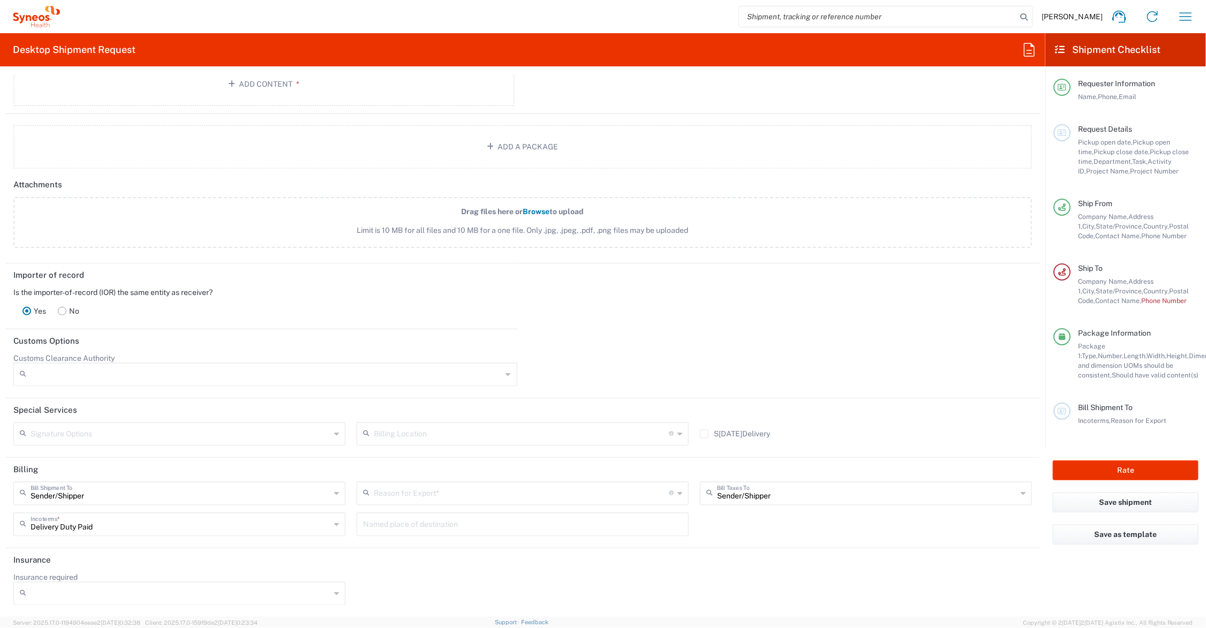
click at [677, 490] on icon at bounding box center [679, 493] width 5 height 17
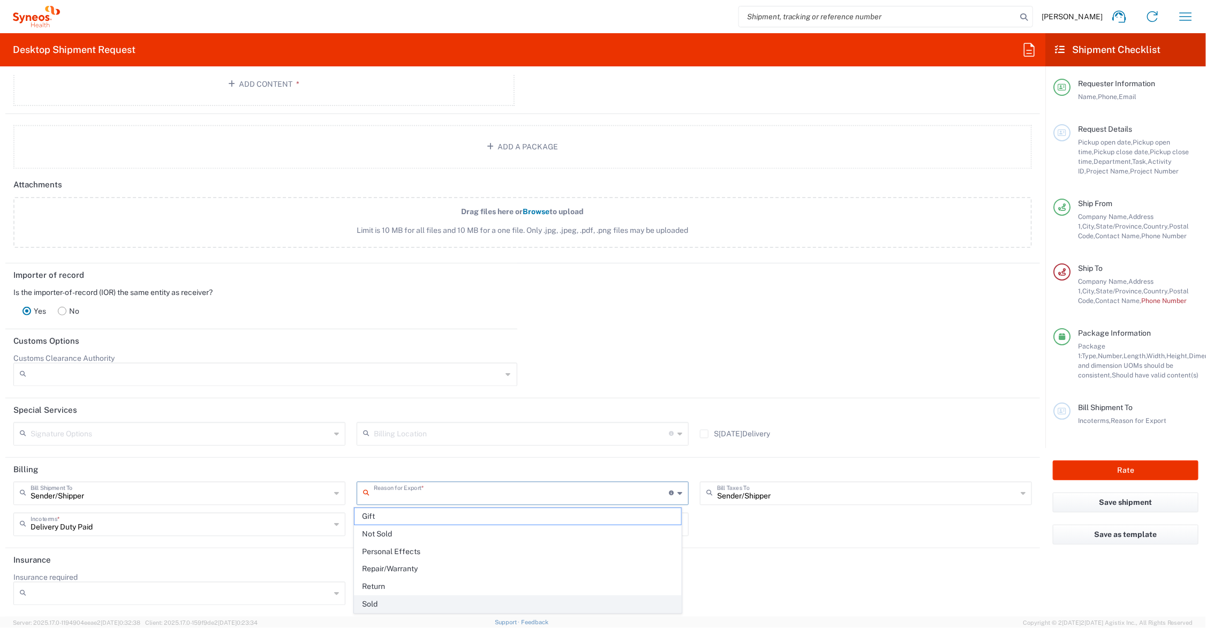
click at [421, 603] on span "Sold" at bounding box center [517, 604] width 327 height 17
type input "Sold"
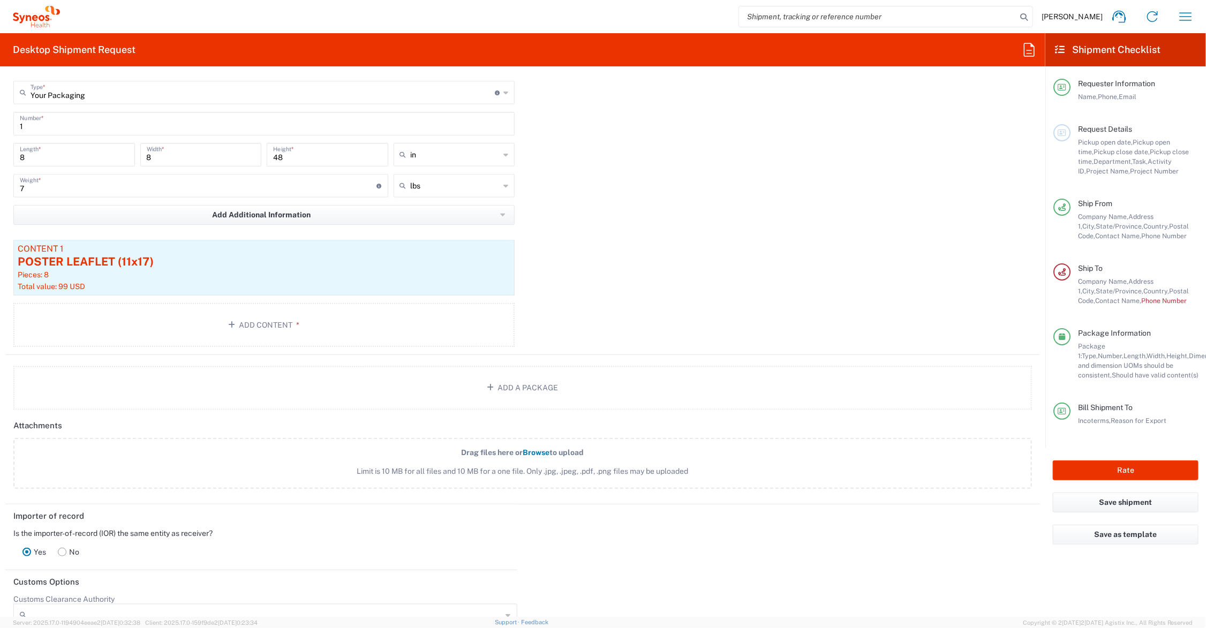
scroll to position [554, 0]
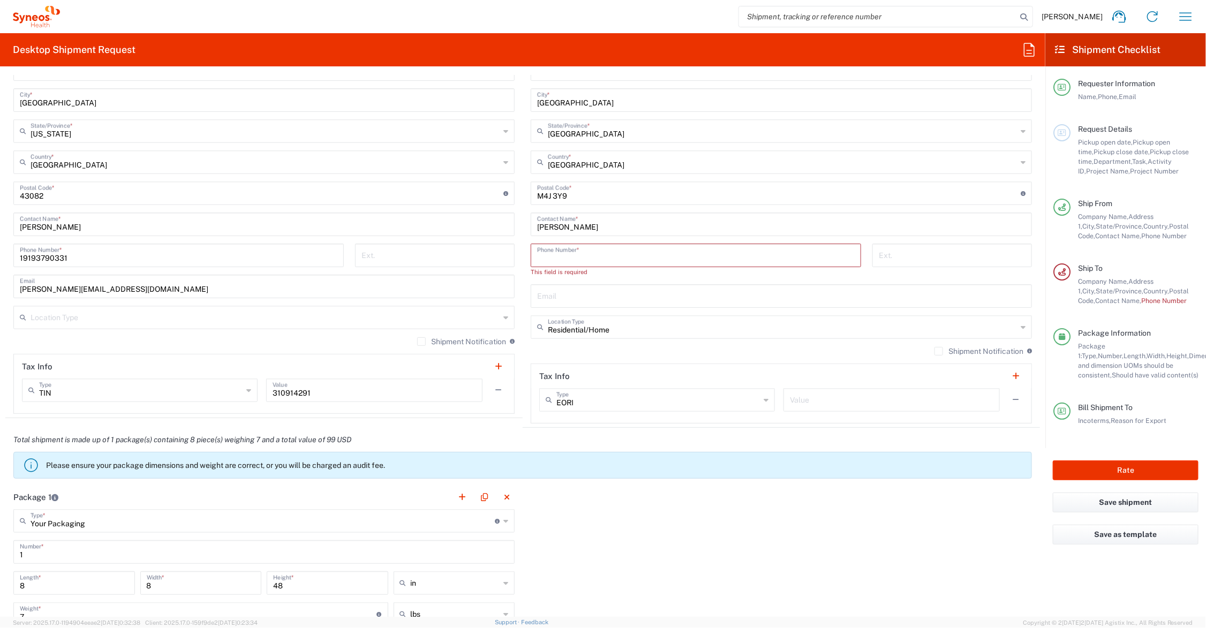
click at [560, 254] on input "tel" at bounding box center [696, 254] width 318 height 19
